Goal: Information Seeking & Learning: Learn about a topic

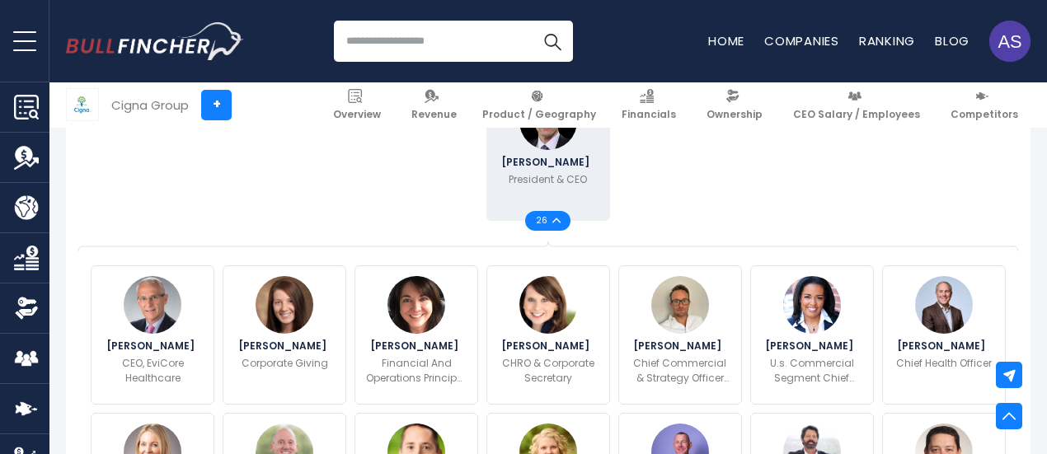
scroll to position [481, 0]
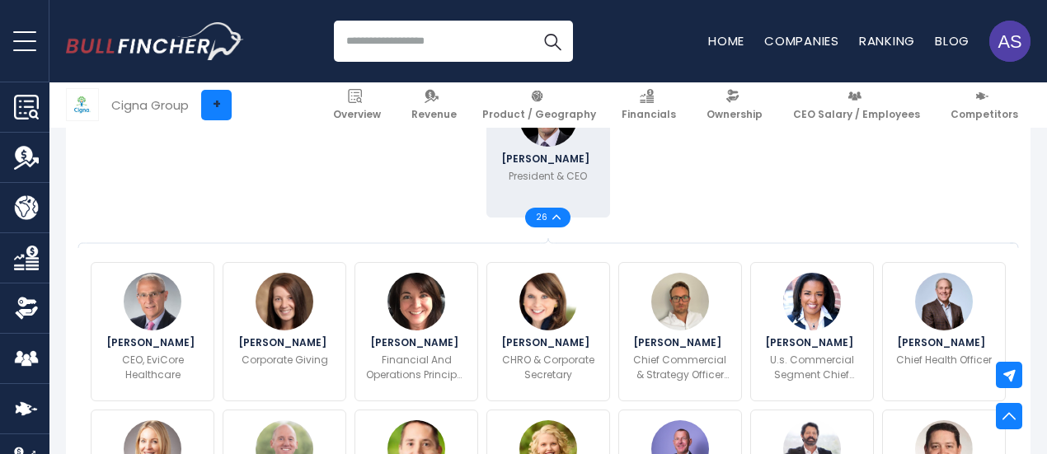
click at [204, 108] on link "+" at bounding box center [216, 105] width 30 height 30
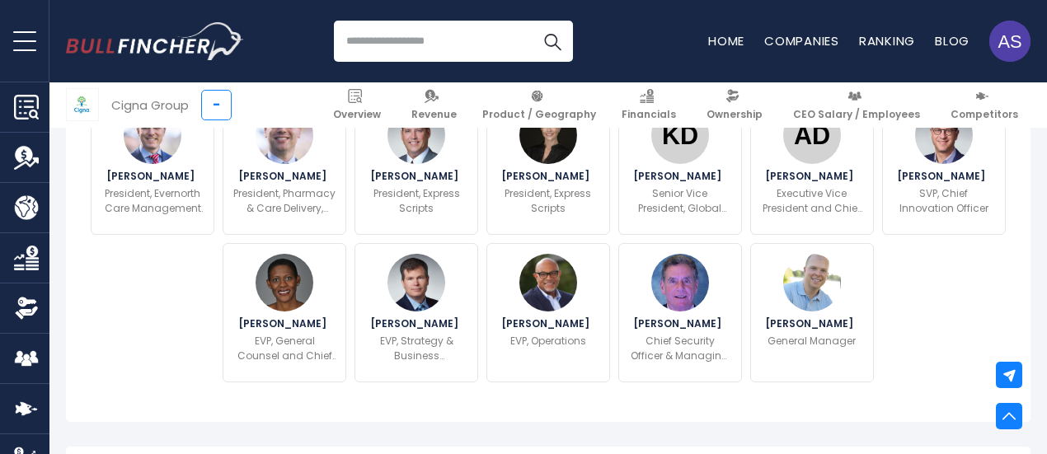
scroll to position [939, 0]
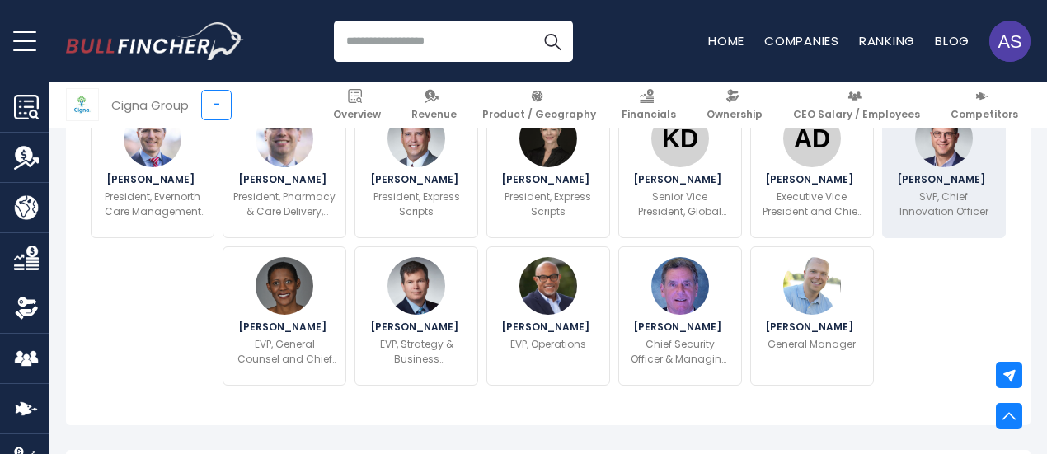
click at [945, 178] on div "[PERSON_NAME] SVP, Chief Innovation Officer" at bounding box center [944, 168] width 124 height 139
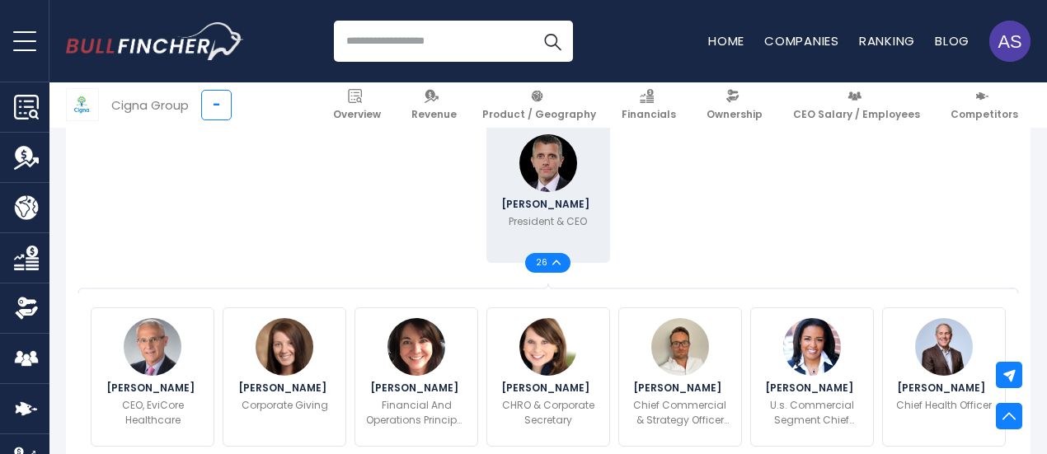
scroll to position [434, 0]
click at [538, 268] on span "26" at bounding box center [544, 264] width 16 height 8
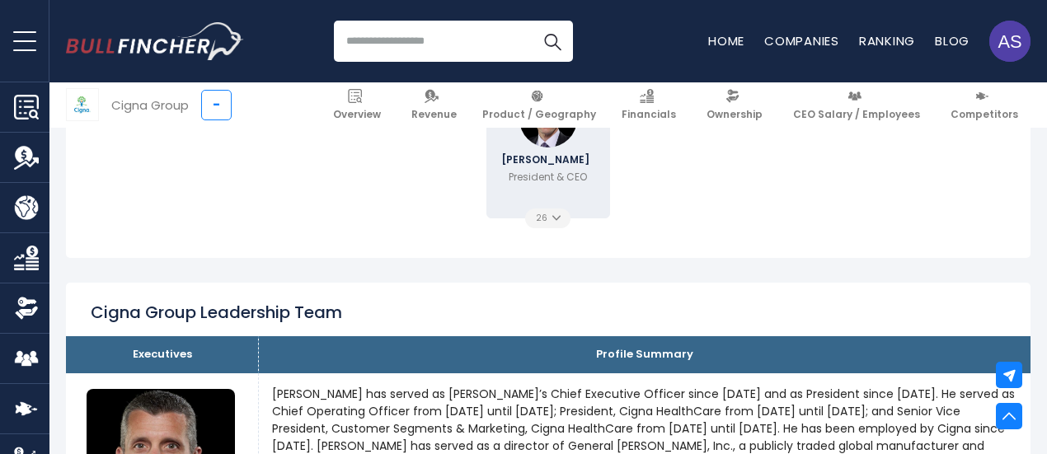
scroll to position [481, 0]
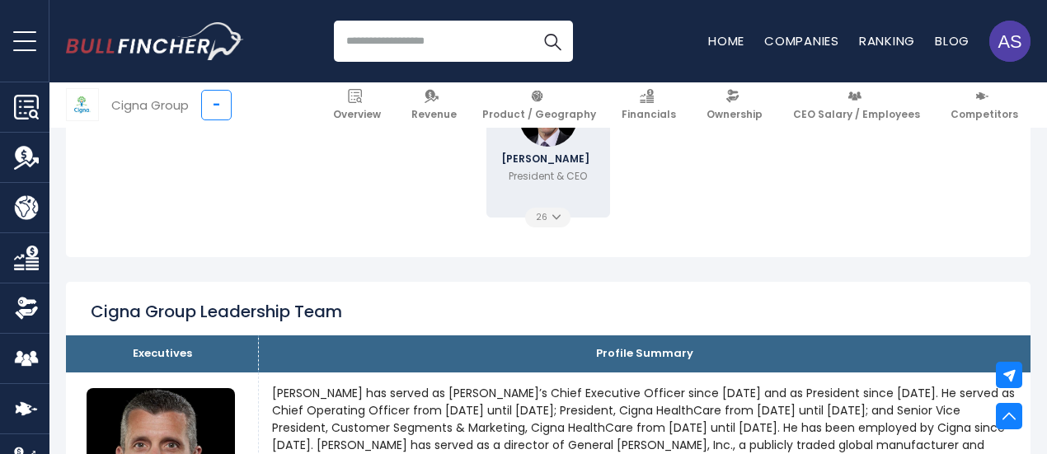
click at [552, 220] on img at bounding box center [556, 217] width 8 height 6
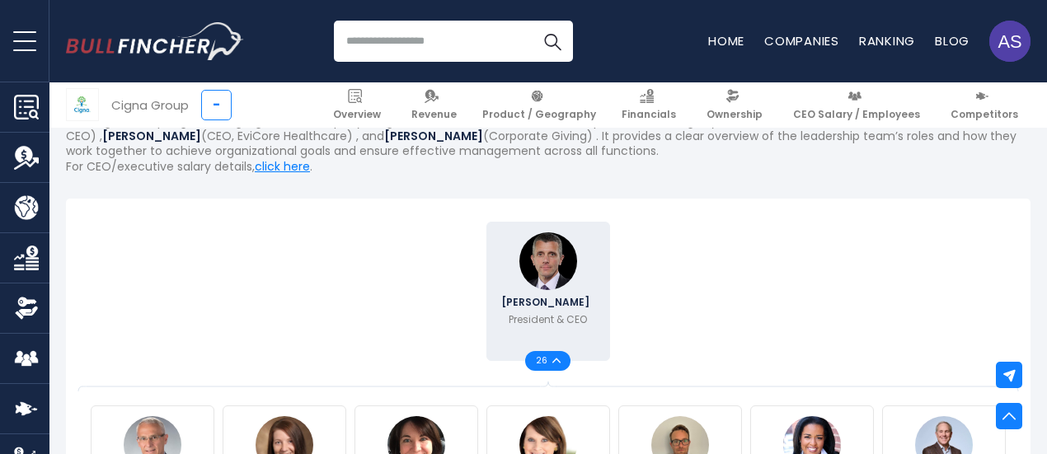
scroll to position [336, 0]
click at [22, 40] on span "open menu" at bounding box center [24, 41] width 23 height 2
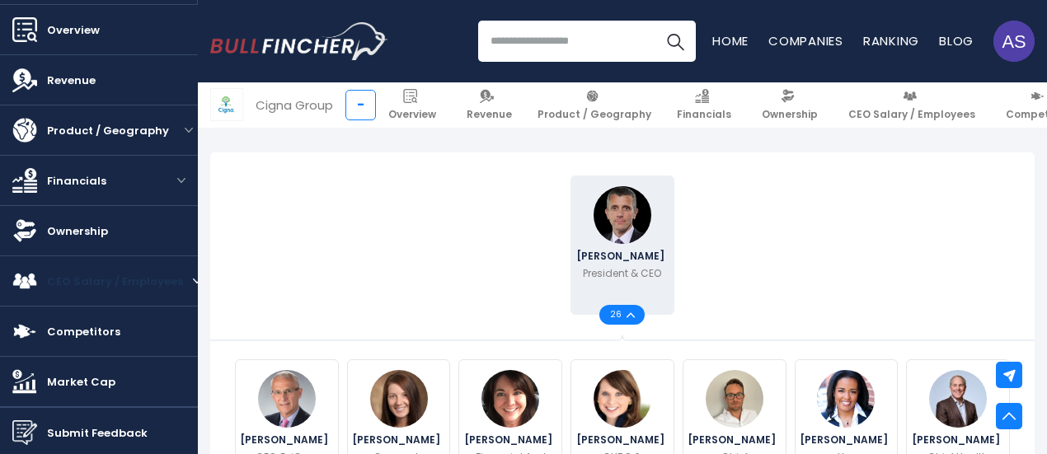
scroll to position [0, 0]
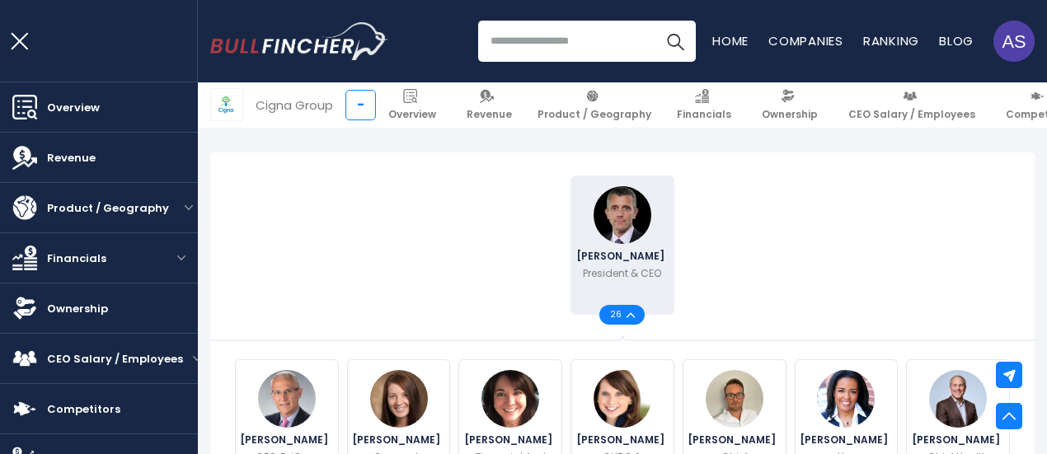
click at [5, 45] on button "open menu" at bounding box center [24, 41] width 49 height 82
